Goal: Task Accomplishment & Management: Manage account settings

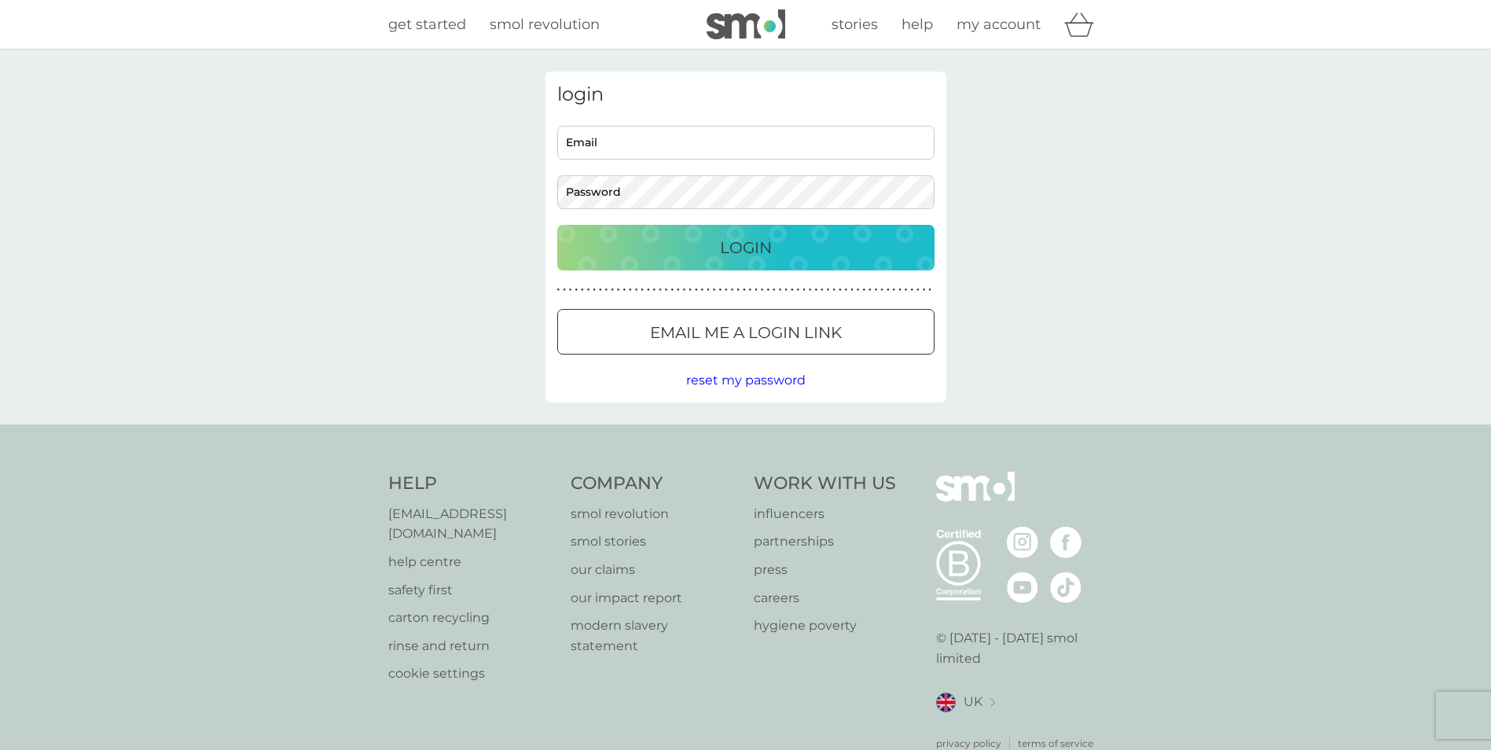
click at [645, 134] on input "Email" at bounding box center [745, 143] width 377 height 34
type input "[EMAIL_ADDRESS][DOMAIN_NAME]"
click at [557, 225] on button "Login" at bounding box center [745, 248] width 377 height 46
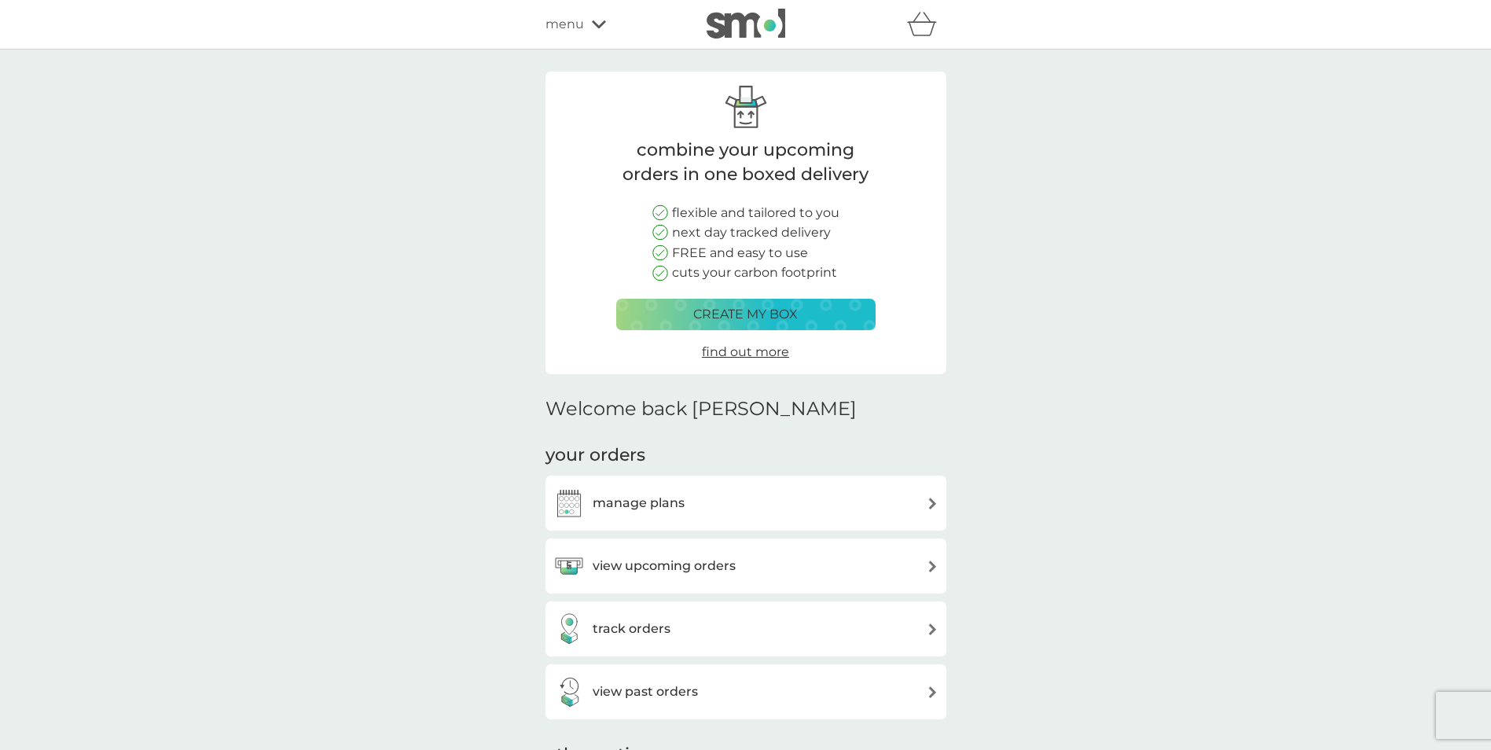
click at [647, 565] on h3 "view upcoming orders" at bounding box center [663, 566] width 143 height 20
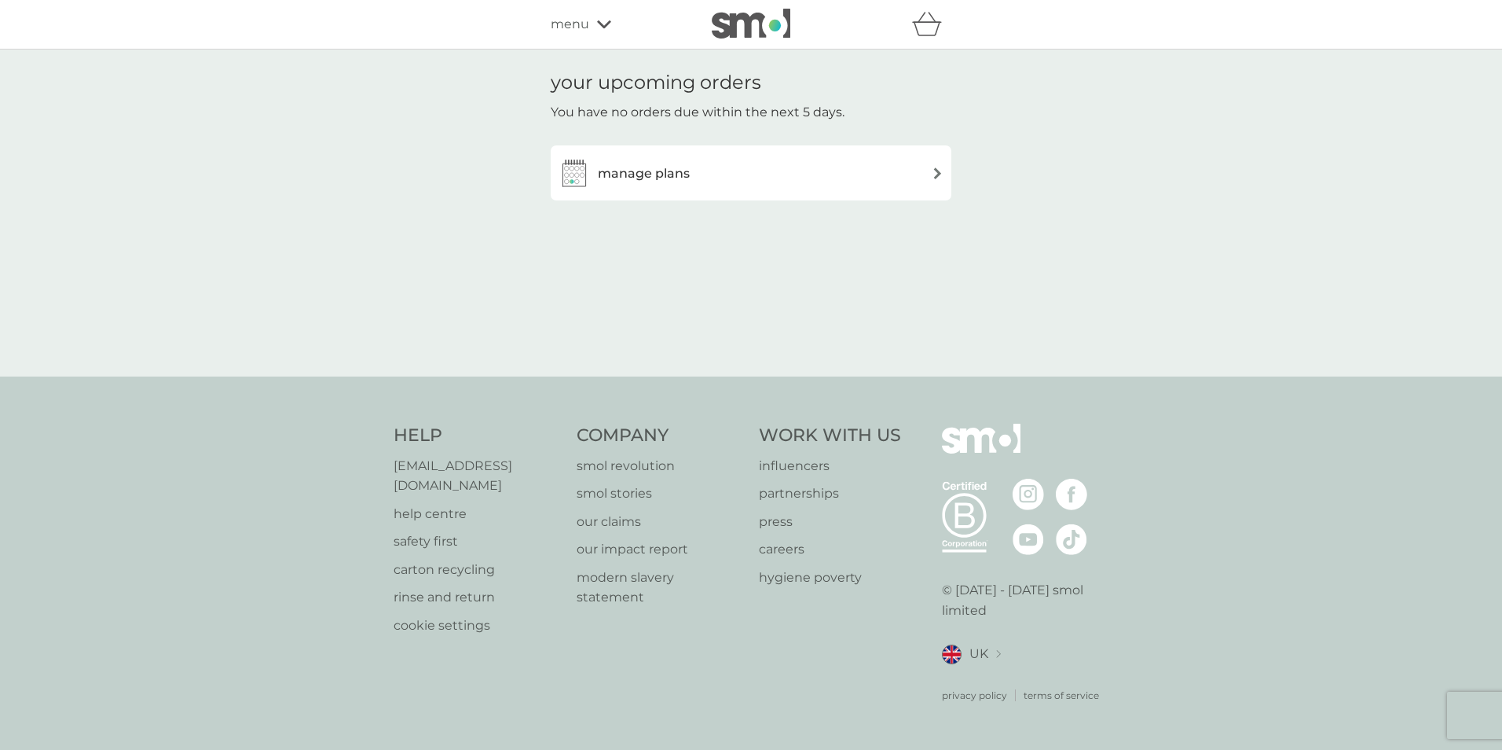
click at [661, 171] on h3 "manage plans" at bounding box center [644, 173] width 92 height 20
